Goal: Contribute content

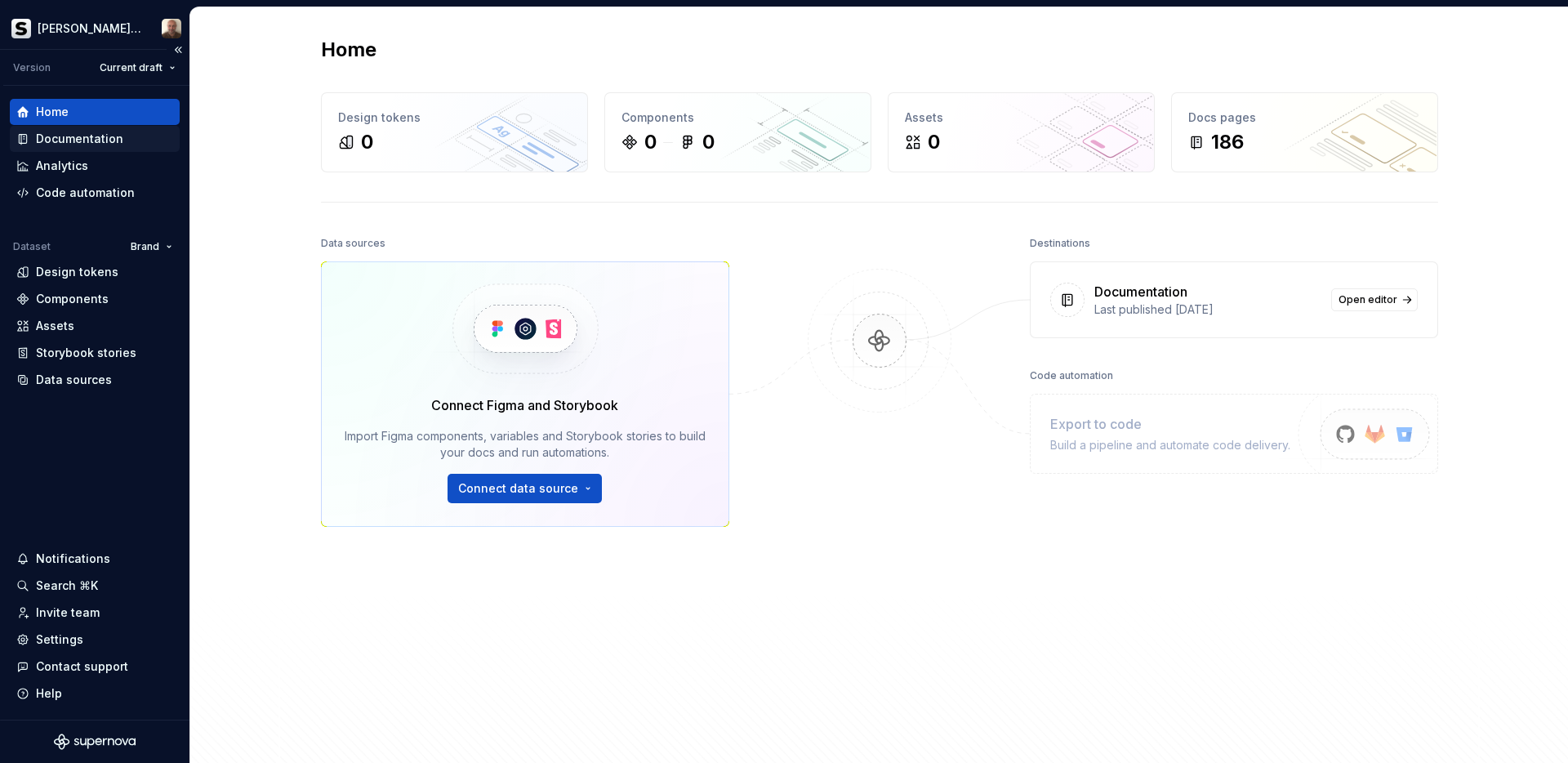
click at [81, 148] on div "Documentation" at bounding box center [95, 139] width 170 height 26
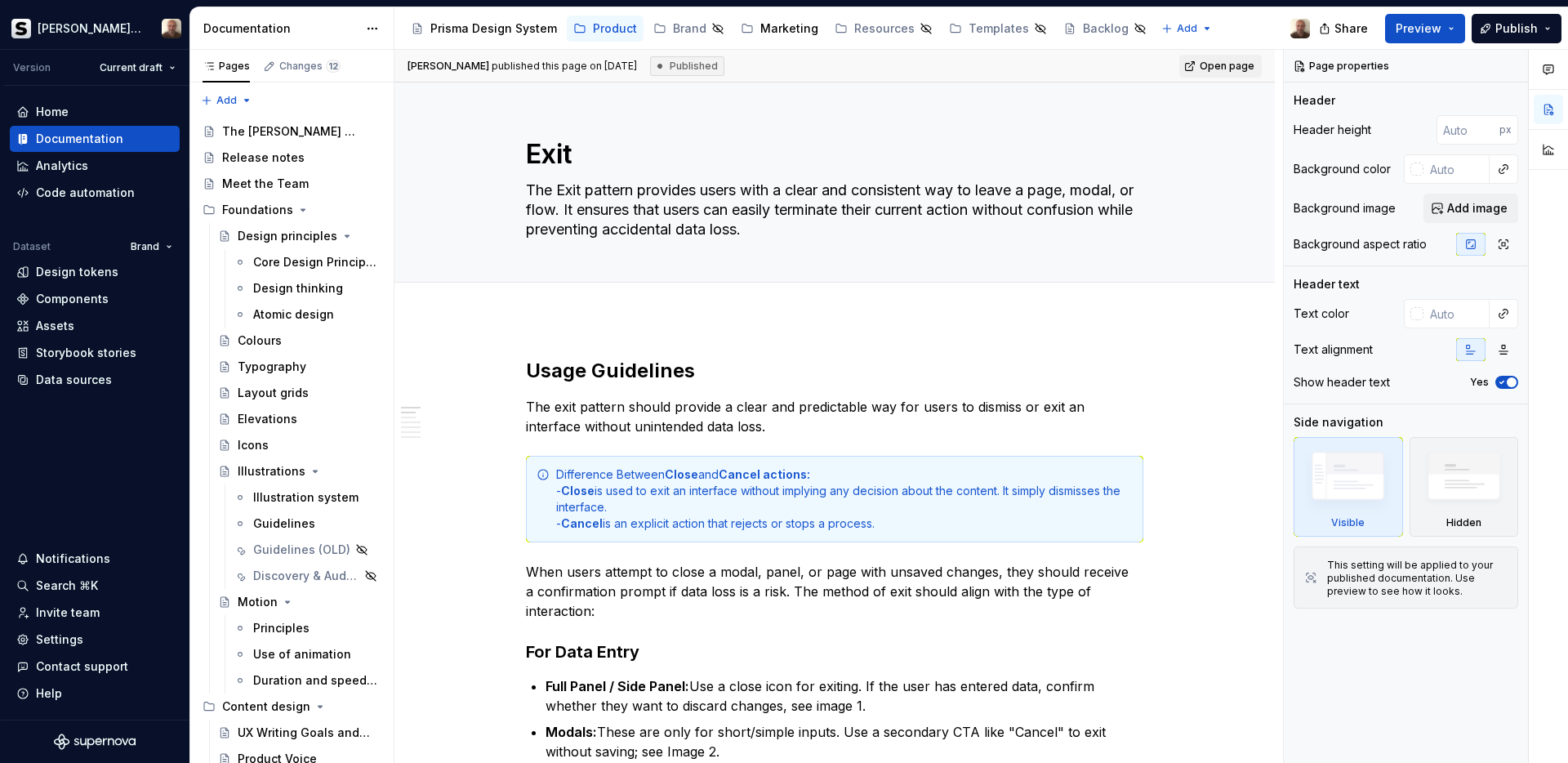
type textarea "*"
